Goal: Task Accomplishment & Management: Manage account settings

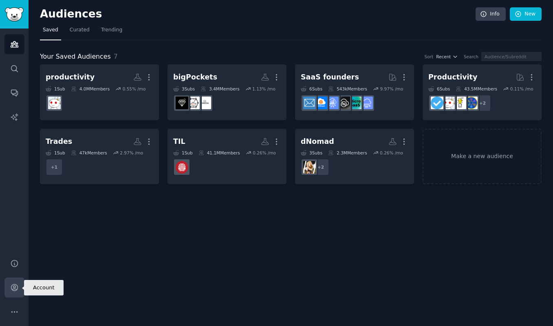
click at [12, 285] on icon "Sidebar" at bounding box center [14, 287] width 9 height 9
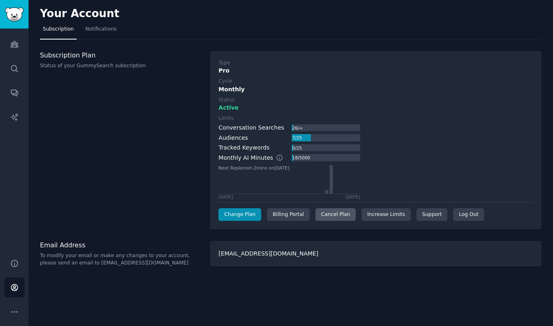
click at [329, 211] on div "Cancel Plan" at bounding box center [335, 214] width 40 height 13
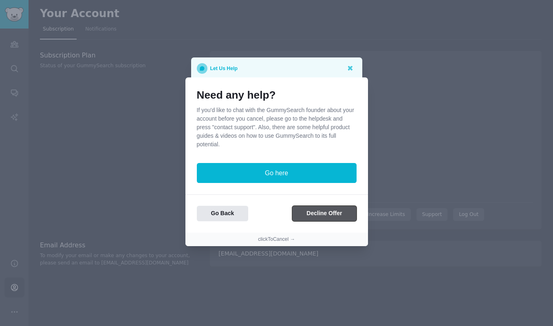
click at [323, 215] on button "Decline Offer" at bounding box center [324, 214] width 64 height 16
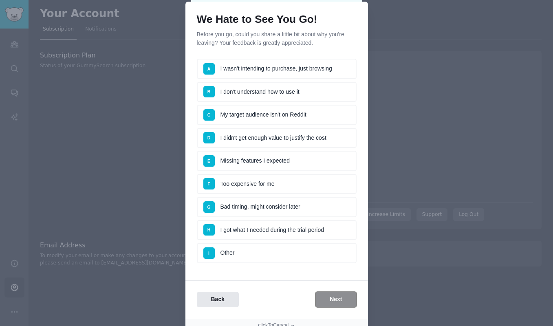
scroll to position [28, 0]
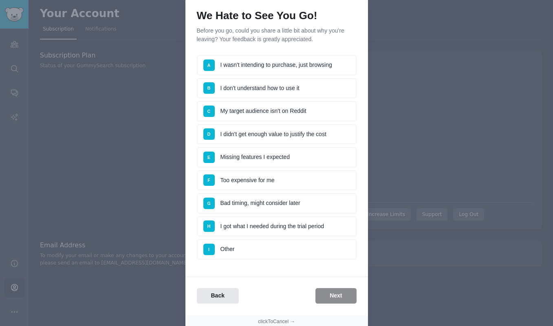
click at [312, 66] on li "A I wasn't intending to purchase, just browsing" at bounding box center [277, 65] width 160 height 20
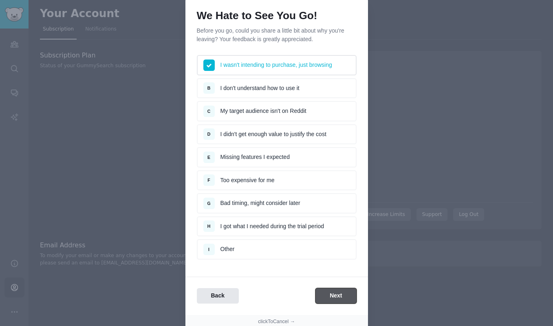
click at [336, 289] on button "Next" at bounding box center [335, 296] width 41 height 16
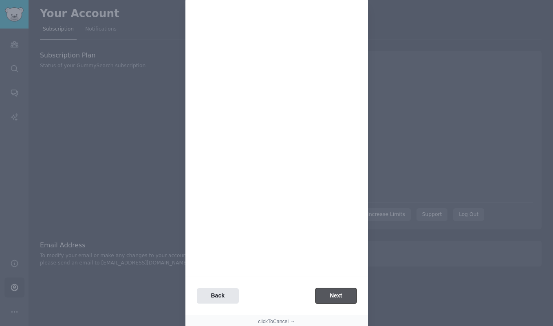
scroll to position [0, 0]
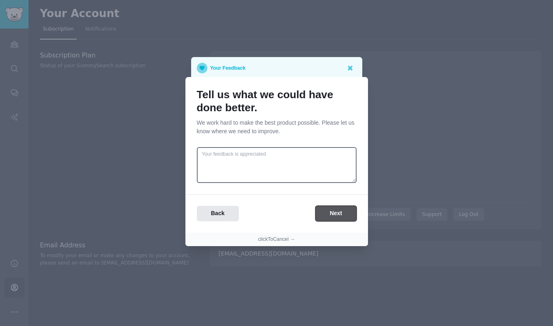
click at [338, 211] on button "Next" at bounding box center [335, 214] width 41 height 16
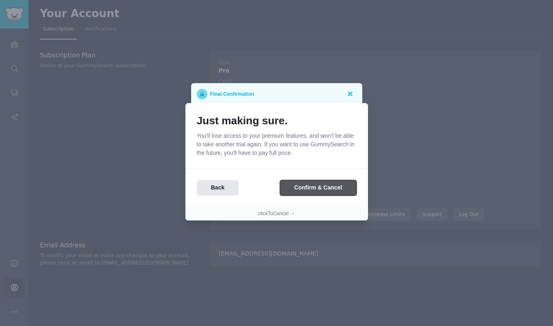
click at [331, 190] on button "Confirm & Cancel" at bounding box center [318, 188] width 76 height 16
